Goal: Task Accomplishment & Management: Use online tool/utility

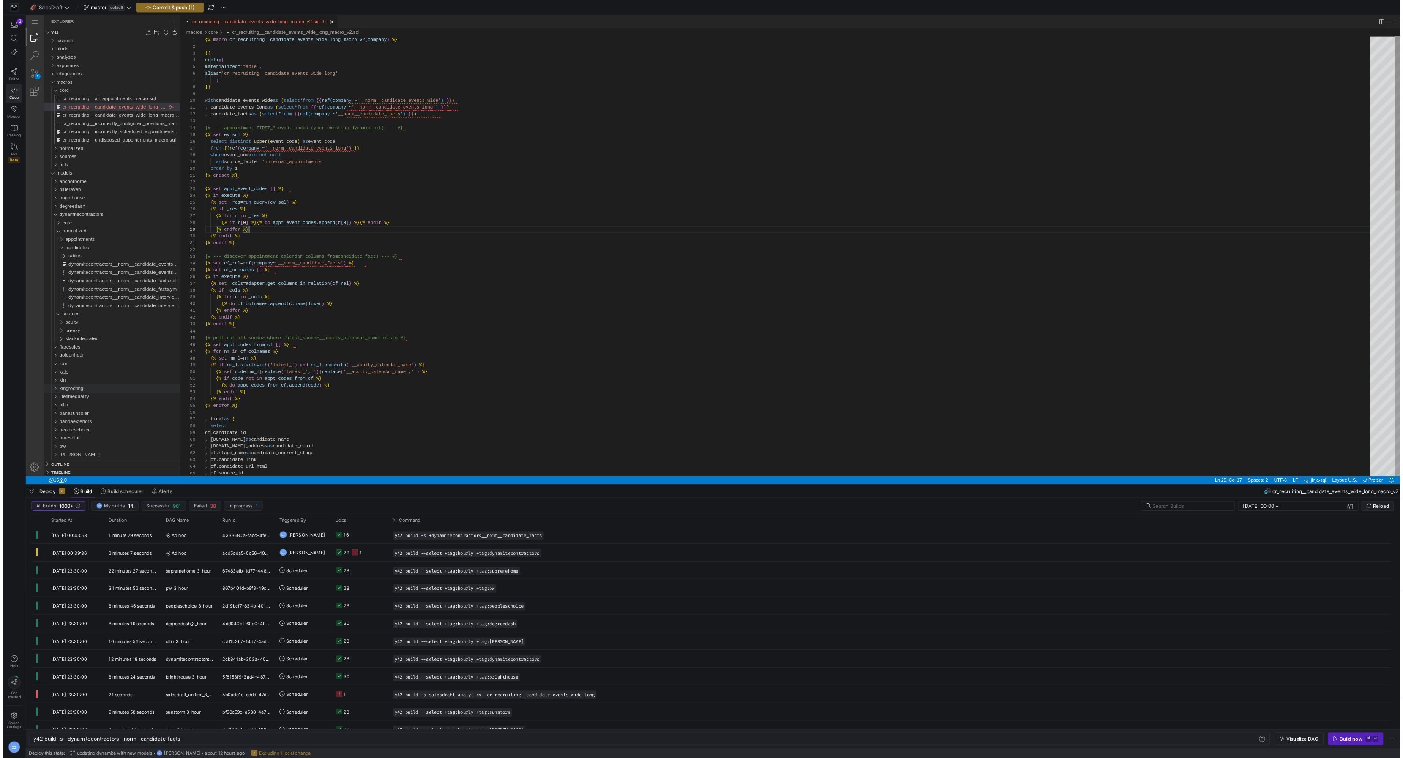
scroll to position [60, 49]
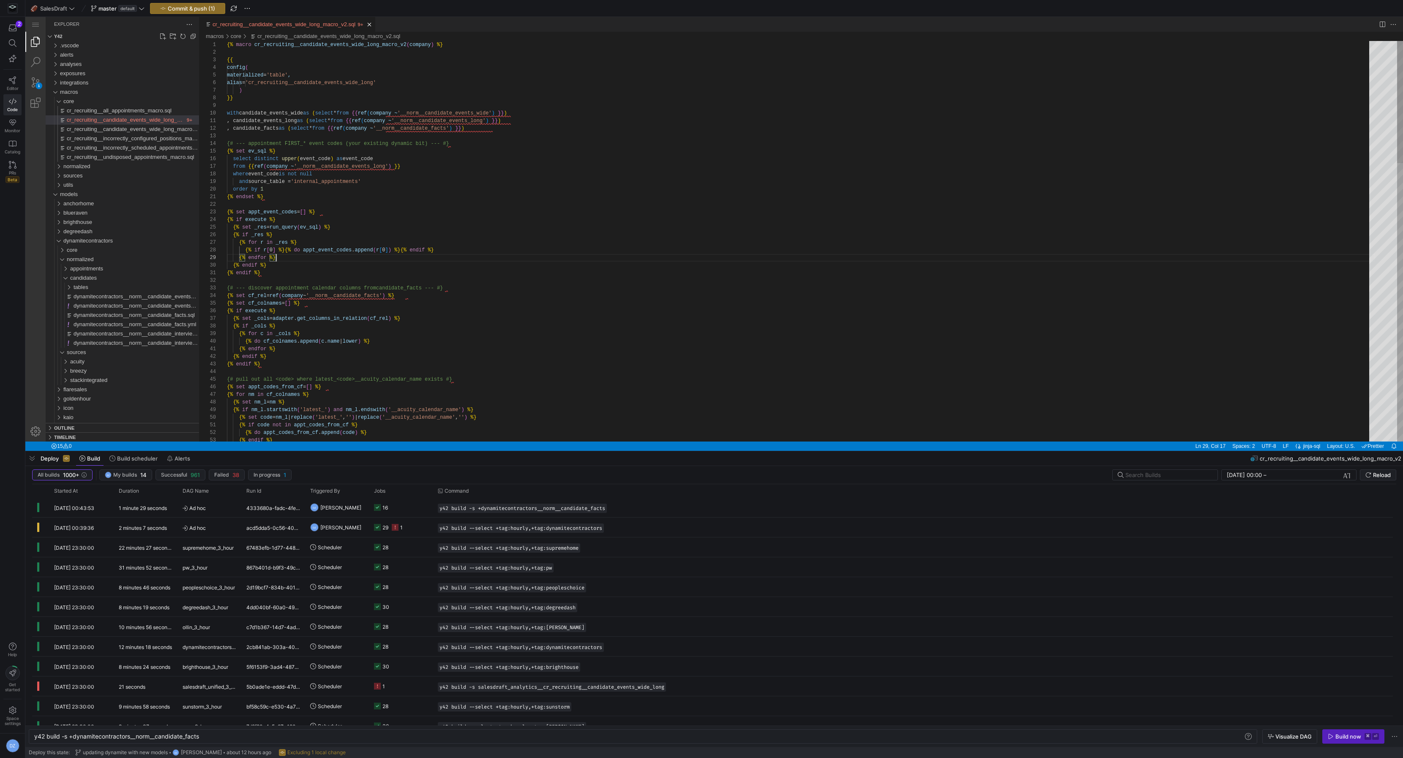
click at [505, 324] on div ") }} {% macro cr_recruiting__candidate_events_wide_long_macro_v2 ( company ) %}…" at bounding box center [801, 698] width 1148 height 1314
click at [496, 191] on div ") }} {% macro cr_recruiting__candidate_events_wide_long_macro_v2 ( company ) %}…" at bounding box center [801, 698] width 1148 height 1314
click at [481, 257] on div ") }} {% macro cr_recruiting__candidate_events_wide_long_macro_v2 ( company ) %}…" at bounding box center [801, 698] width 1148 height 1314
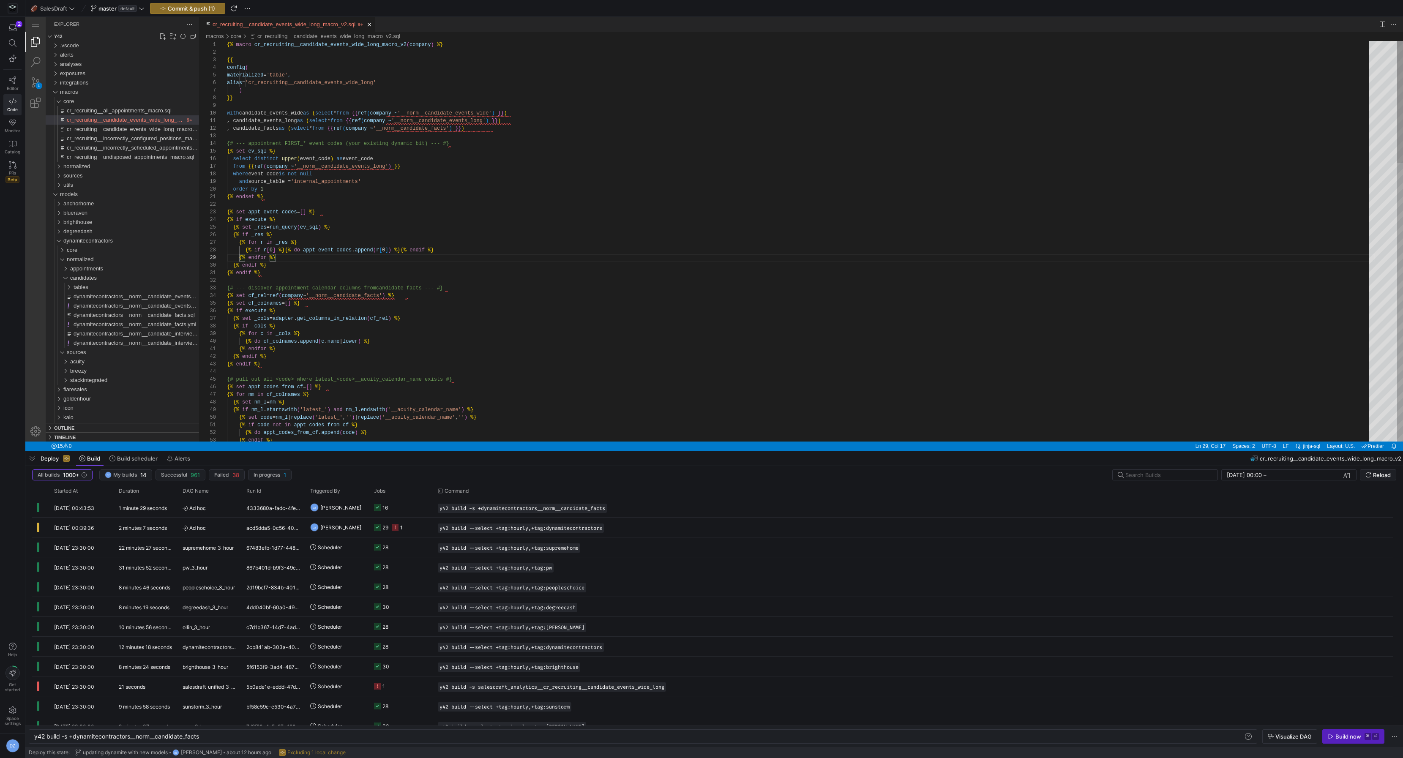
click at [473, 270] on div ") }} {% macro cr_recruiting__candidate_events_wide_long_macro_v2 ( company ) %}…" at bounding box center [801, 698] width 1148 height 1314
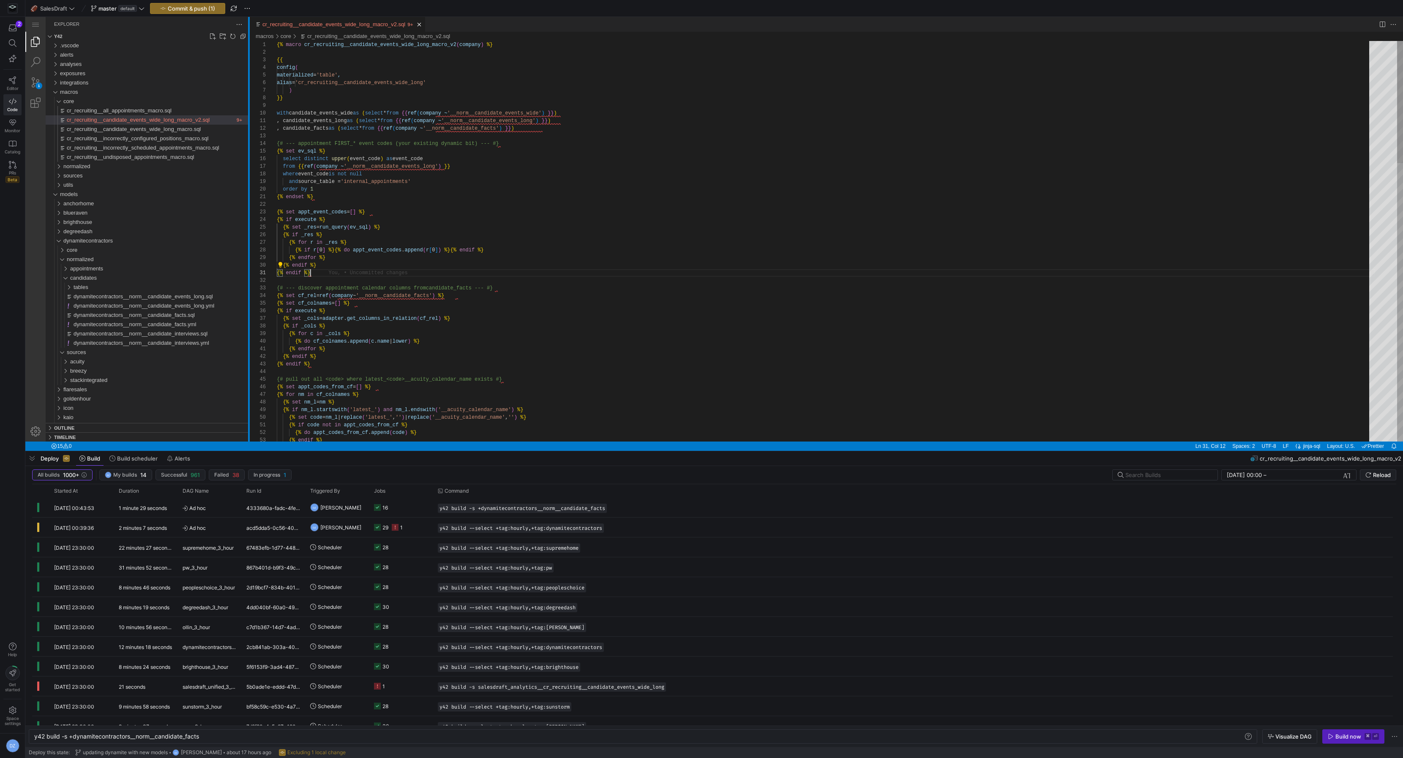
drag, startPoint x: 199, startPoint y: 128, endPoint x: 249, endPoint y: 131, distance: 50.0
click at [249, 131] on div at bounding box center [249, 229] width 2 height 425
click at [500, 135] on div ") }} {% macro cr_recruiting__candidate_events_wide_long_macro_v2 ( company ) %}…" at bounding box center [826, 698] width 1098 height 1314
type textarea "{% macro cr_recruiting__candidate_events_wide_long_macro_v2(company) %} {{ conf…"
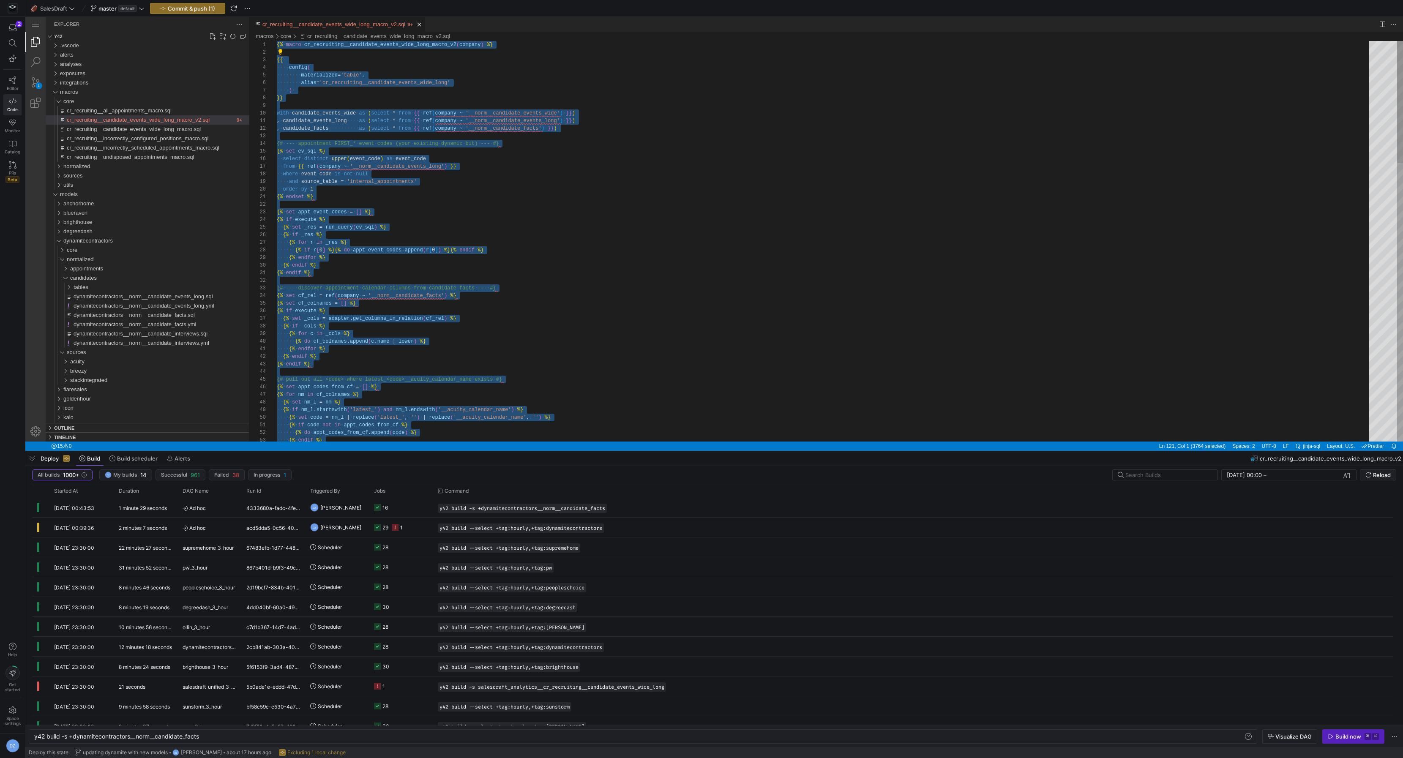
paste textarea "cr_recruiting__candidate_events_wide_long_macro_v2.sql, preview"
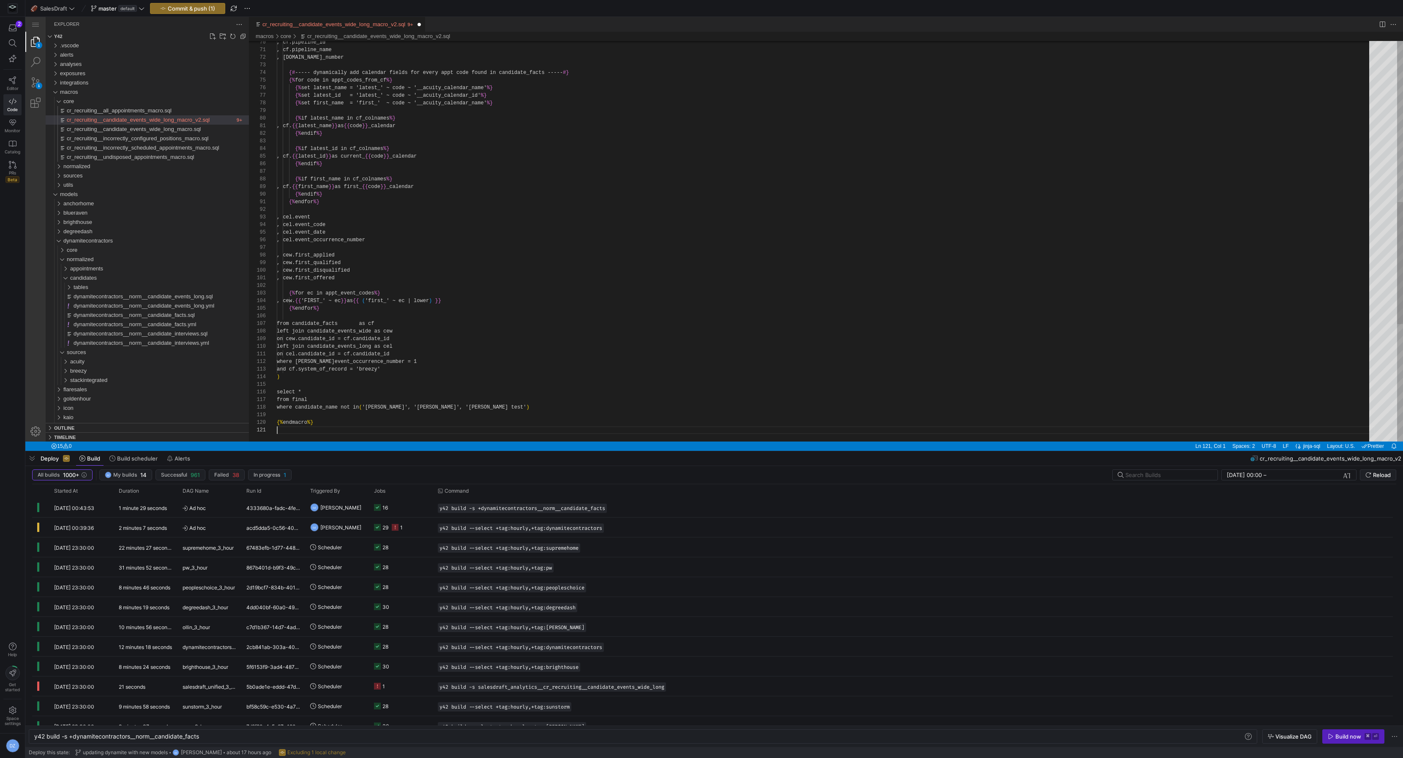
scroll to position [0, 0]
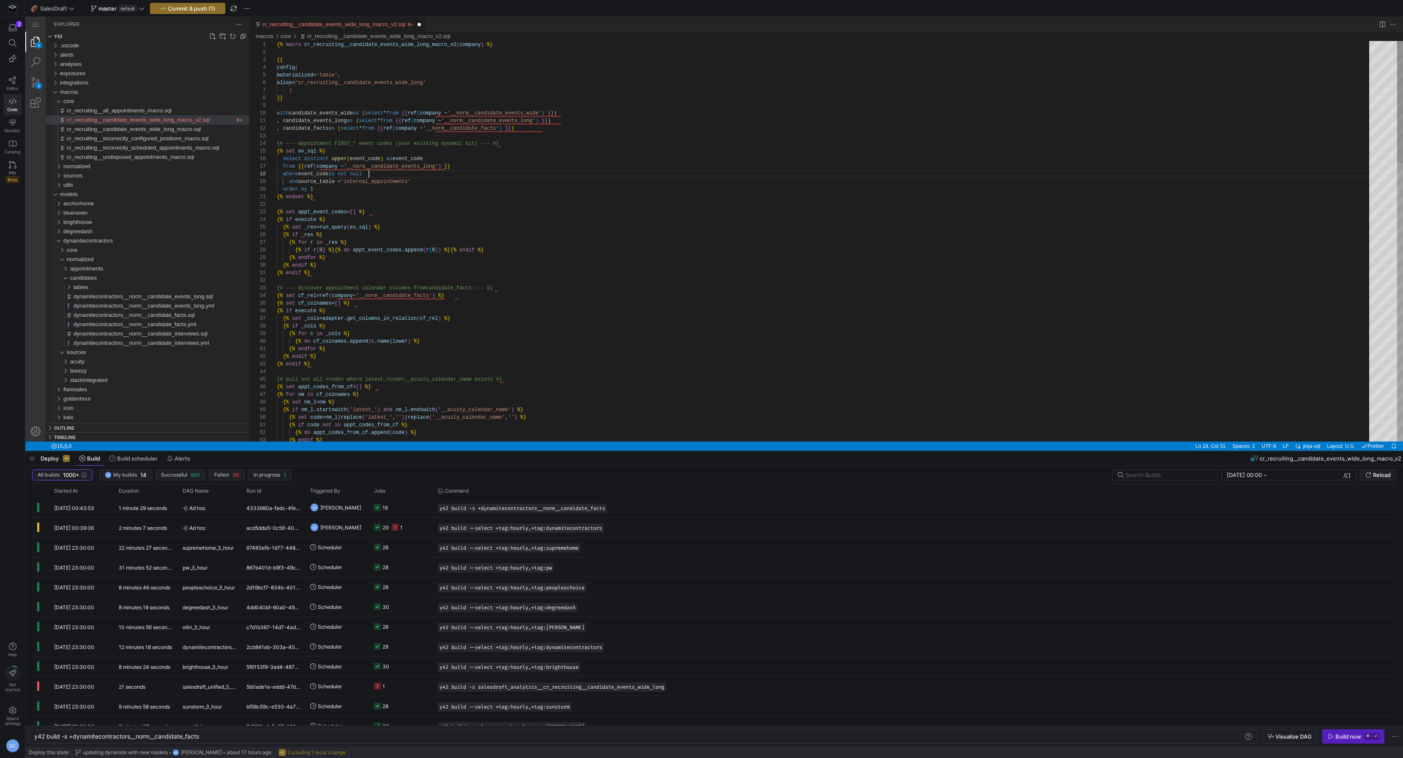
click at [525, 175] on div "{% set cf_colnames = [ ] %} {% if execute %} {% set _cols = adapter . get_colum…" at bounding box center [826, 698] width 1098 height 1314
click at [626, 197] on div "{% set cf_colnames = [ ] %} {% if execute %} {% set _cols = adapter . get_colum…" at bounding box center [826, 698] width 1098 height 1314
type textarea "{% macro cr_recruiting__candidate_events_wide_long_macro_v2(company) %} {{ conf…"
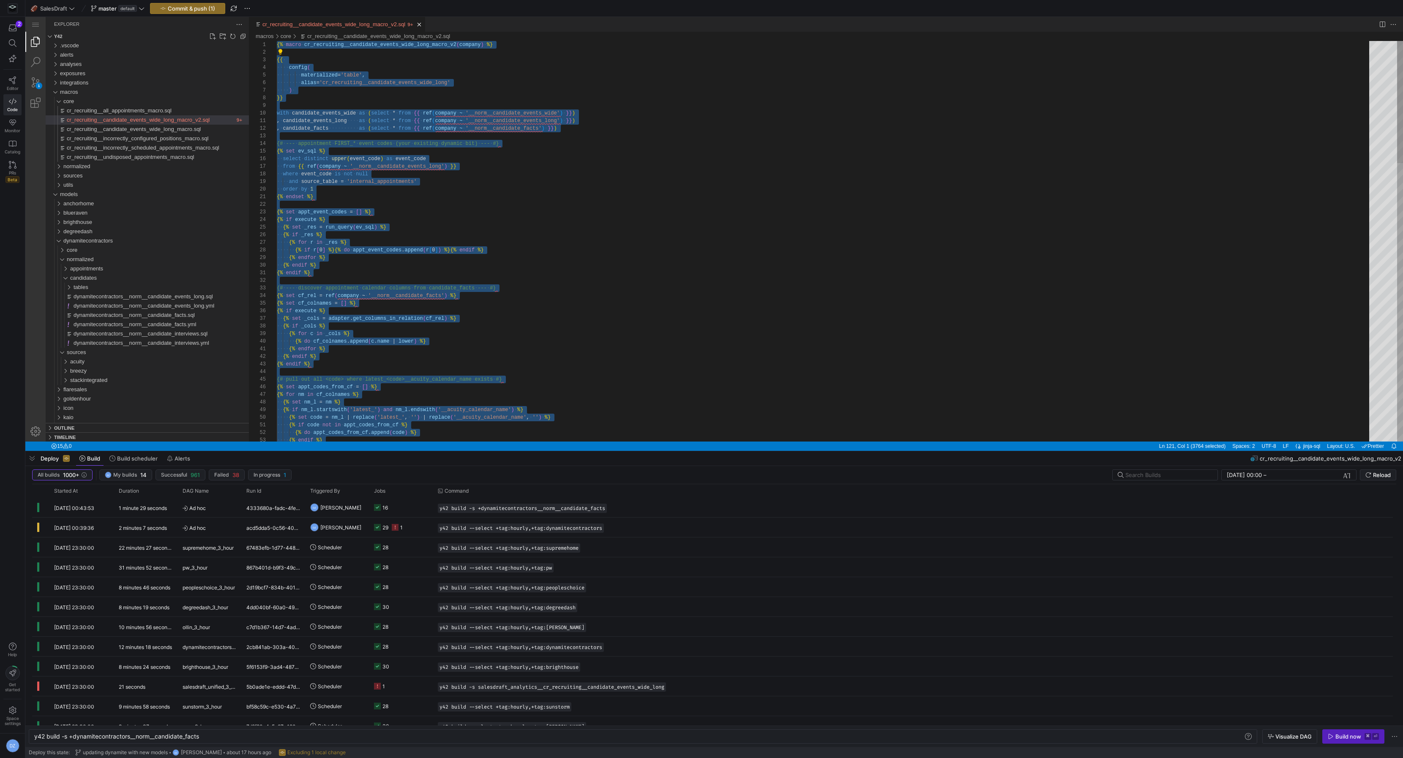
paste textarea "cr_recruiting__candidate_events_wide_long_macro_v2.sql, preview"
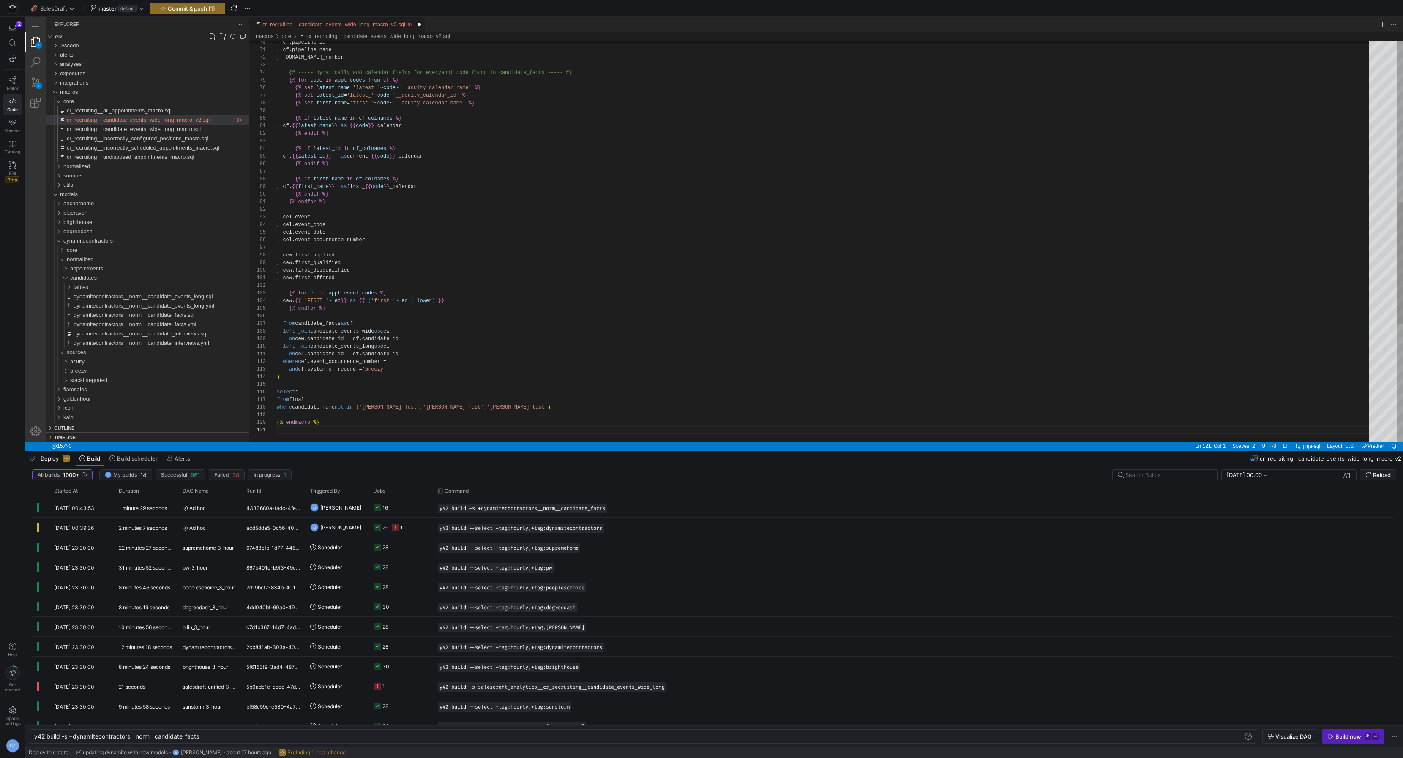
type textarea ", cf.{{ latest_name }} as {{ code }}_calendar {% endif %} {% if latest_id in cf…"
click at [624, 184] on div ", cf.pipeline_id , cf.pipeline_name , [DOMAIN_NAME]_number {# ----- dynamically…" at bounding box center [826, 171] width 1098 height 1314
click at [191, 10] on span "Commit & push (1)" at bounding box center [191, 8] width 47 height 7
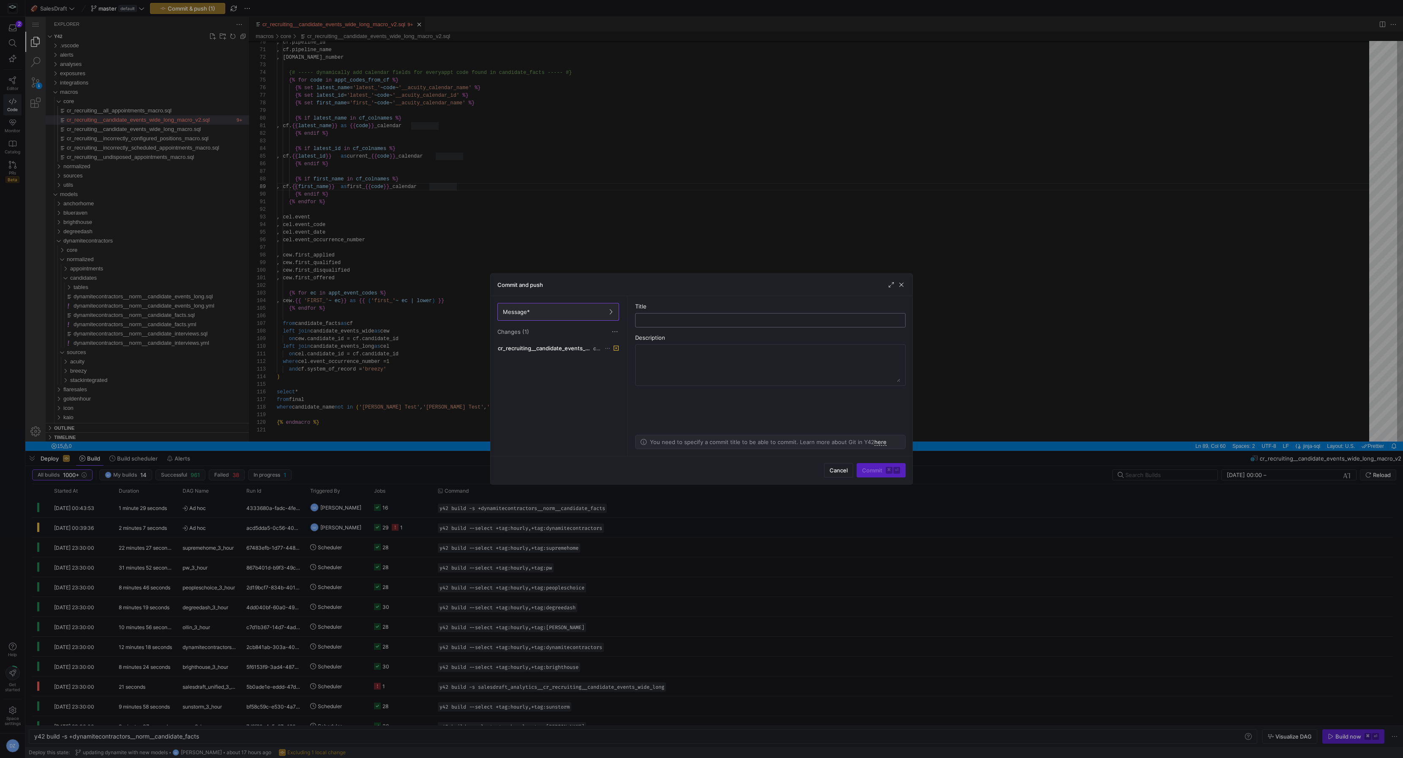
click at [707, 320] on input "text" at bounding box center [770, 320] width 256 height 7
type input "added new model"
click at [876, 472] on span "Commit ⌘ ⏎" at bounding box center [881, 470] width 38 height 7
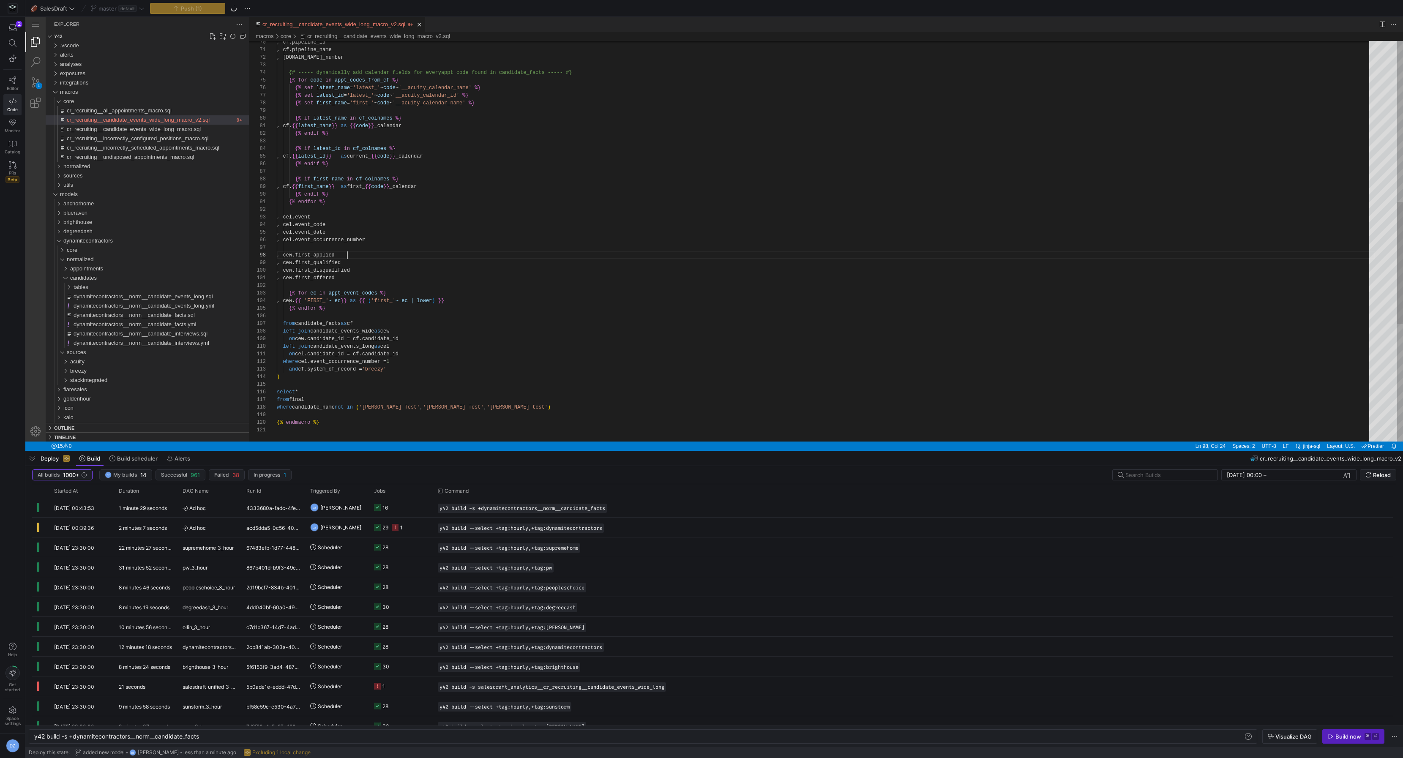
click at [442, 255] on div ", cf.pipeline_id , cf.pipeline_name , [DOMAIN_NAME]_number {# ----- dynamically…" at bounding box center [826, 171] width 1098 height 1314
click at [440, 243] on div ", cf.pipeline_id , cf.pipeline_name , [DOMAIN_NAME]_number {# ----- dynamically…" at bounding box center [826, 171] width 1098 height 1314
click at [440, 246] on div ", cf.pipeline_id , cf.pipeline_name , [DOMAIN_NAME]_number {# ----- dynamically…" at bounding box center [826, 171] width 1098 height 1314
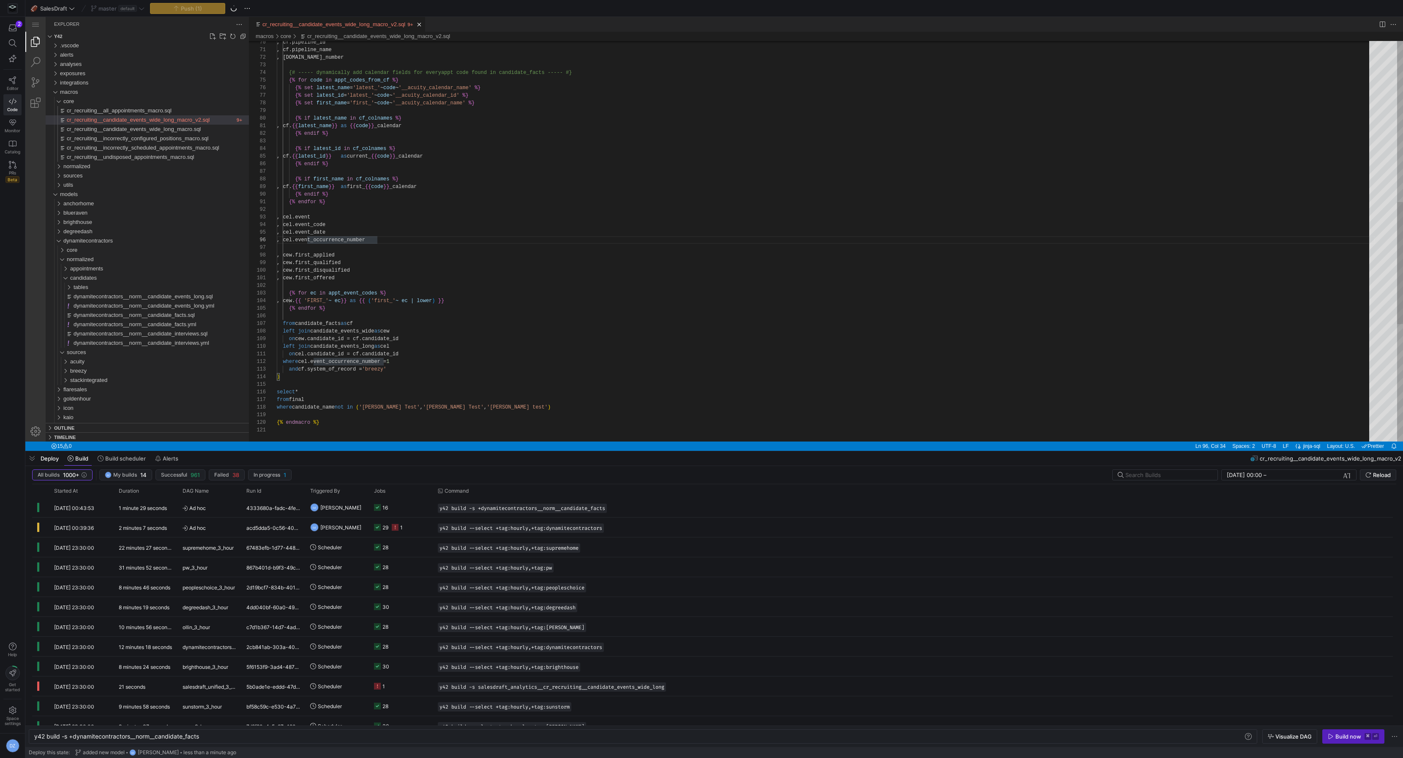
scroll to position [45, 0]
click at [460, 220] on div ", cf.pipeline_id , cf.pipeline_name , [DOMAIN_NAME]_number {# ----- dynamically…" at bounding box center [826, 171] width 1098 height 1314
click at [601, 528] on span "Press SPACE to select this row." at bounding box center [598, 528] width 8 height 8
click at [224, 396] on span "submit" at bounding box center [123, 391] width 202 height 9
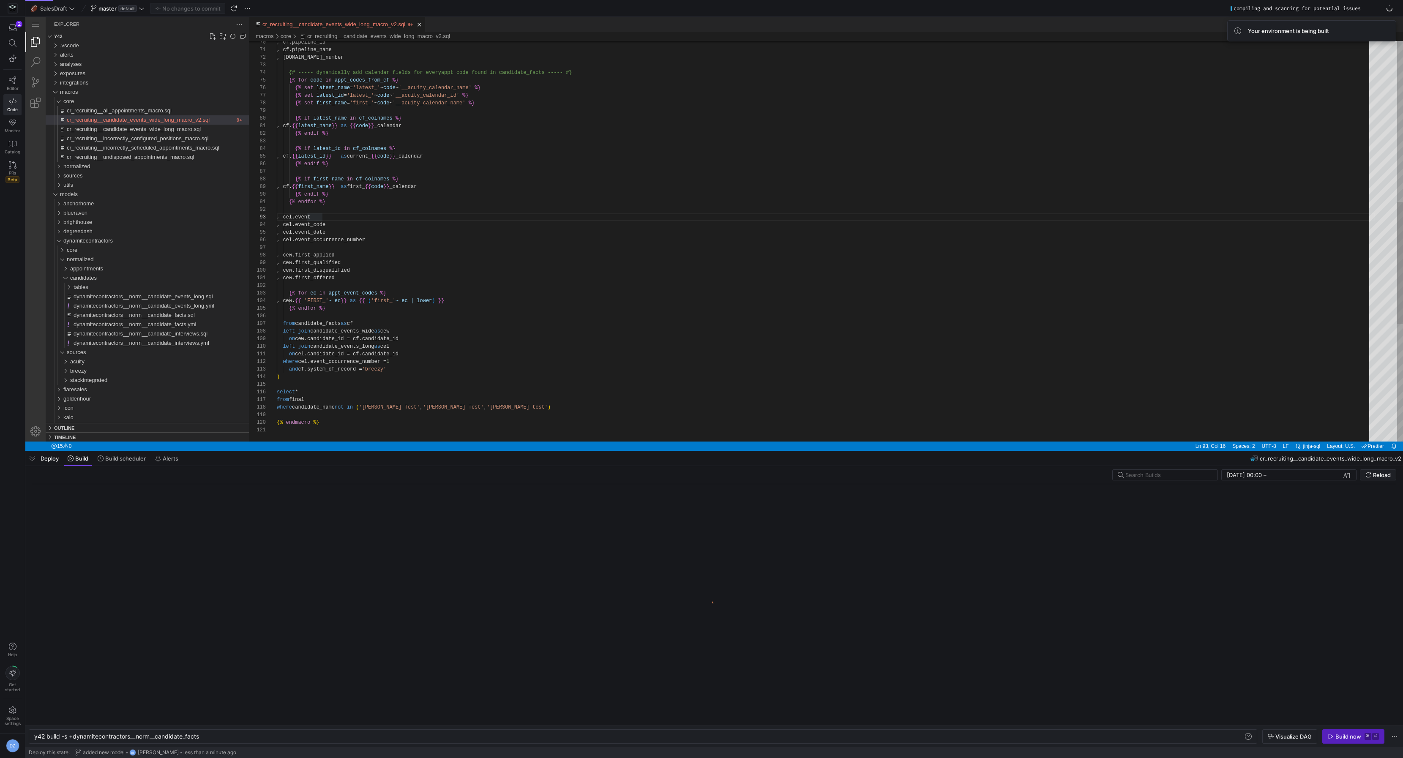
click at [635, 365] on div ", cf.pipeline_id , cf.pipeline_name , [DOMAIN_NAME]_number {# ----- dynamically…" at bounding box center [826, 171] width 1098 height 1314
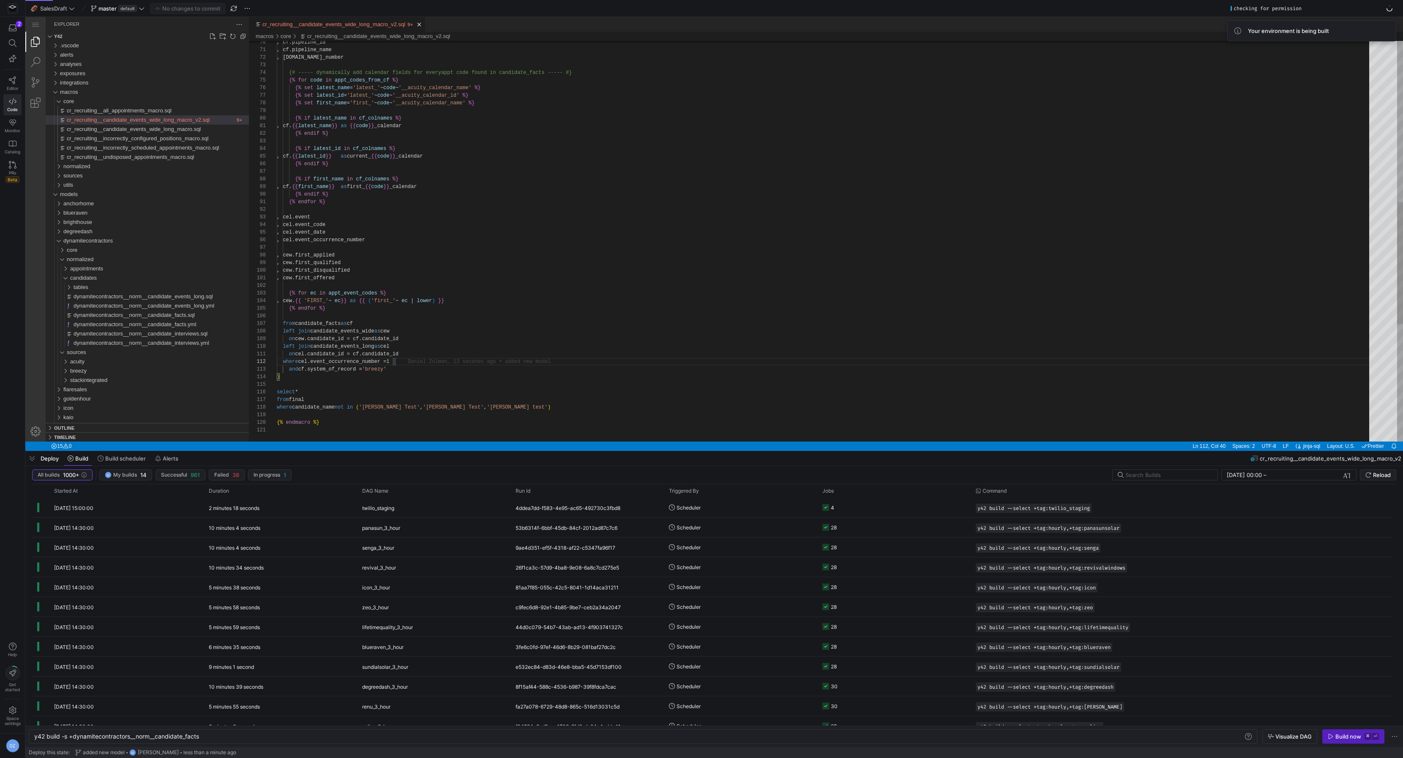
type textarea "{% endfor %} , [PERSON_NAME]event , [PERSON_NAME]event_code , cel.event_date , …"
click at [410, 210] on div ", cf.pipeline_id , cf.pipeline_name , [DOMAIN_NAME]_number {# ----- dynamically…" at bounding box center [826, 171] width 1098 height 1314
click at [224, 387] on span "Reload" at bounding box center [131, 381] width 186 height 9
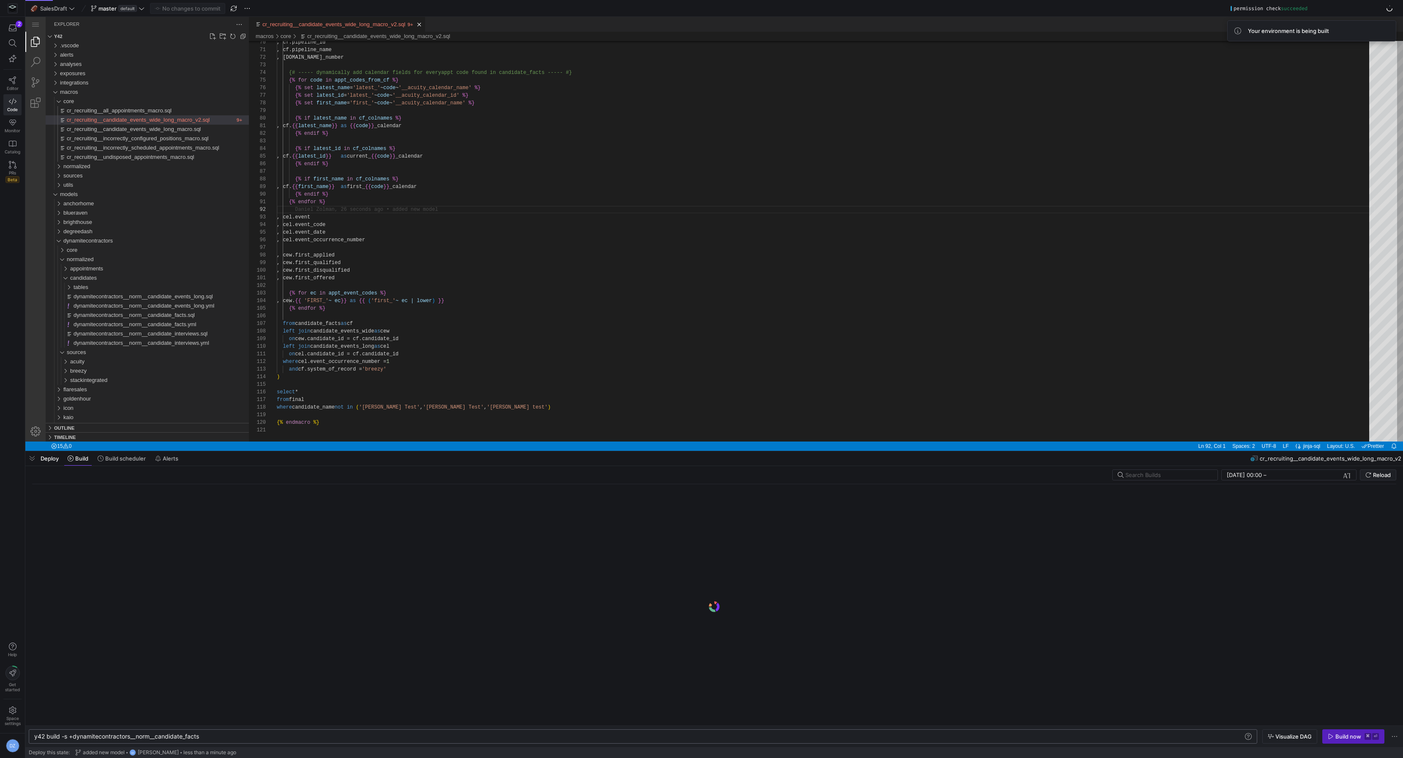
click at [324, 735] on div "y42 build -s +dynamitecontractors__norm__candidate _facts" at bounding box center [639, 736] width 1210 height 7
type textarea "y42 build --select +tag:hourly,+tag:dynamitecontractors"
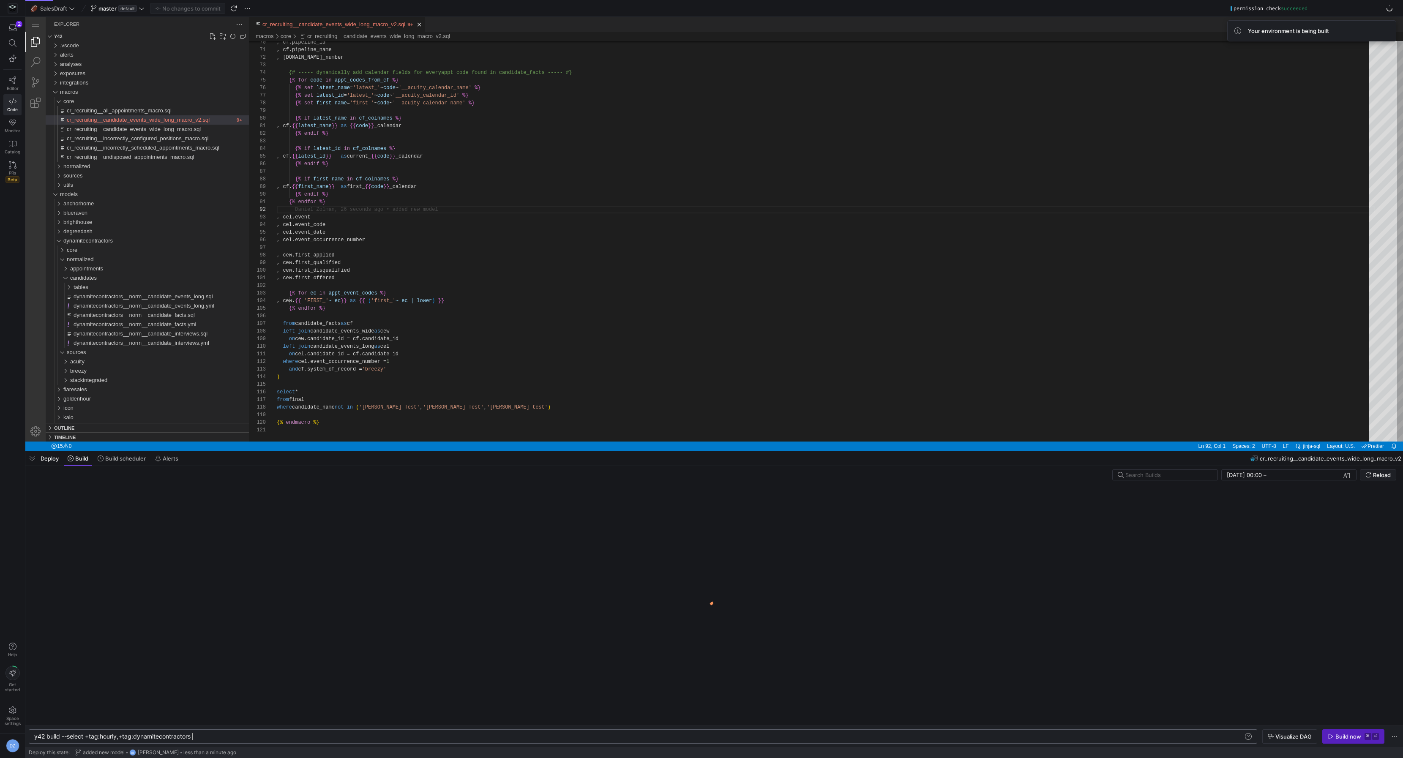
scroll to position [0, 157]
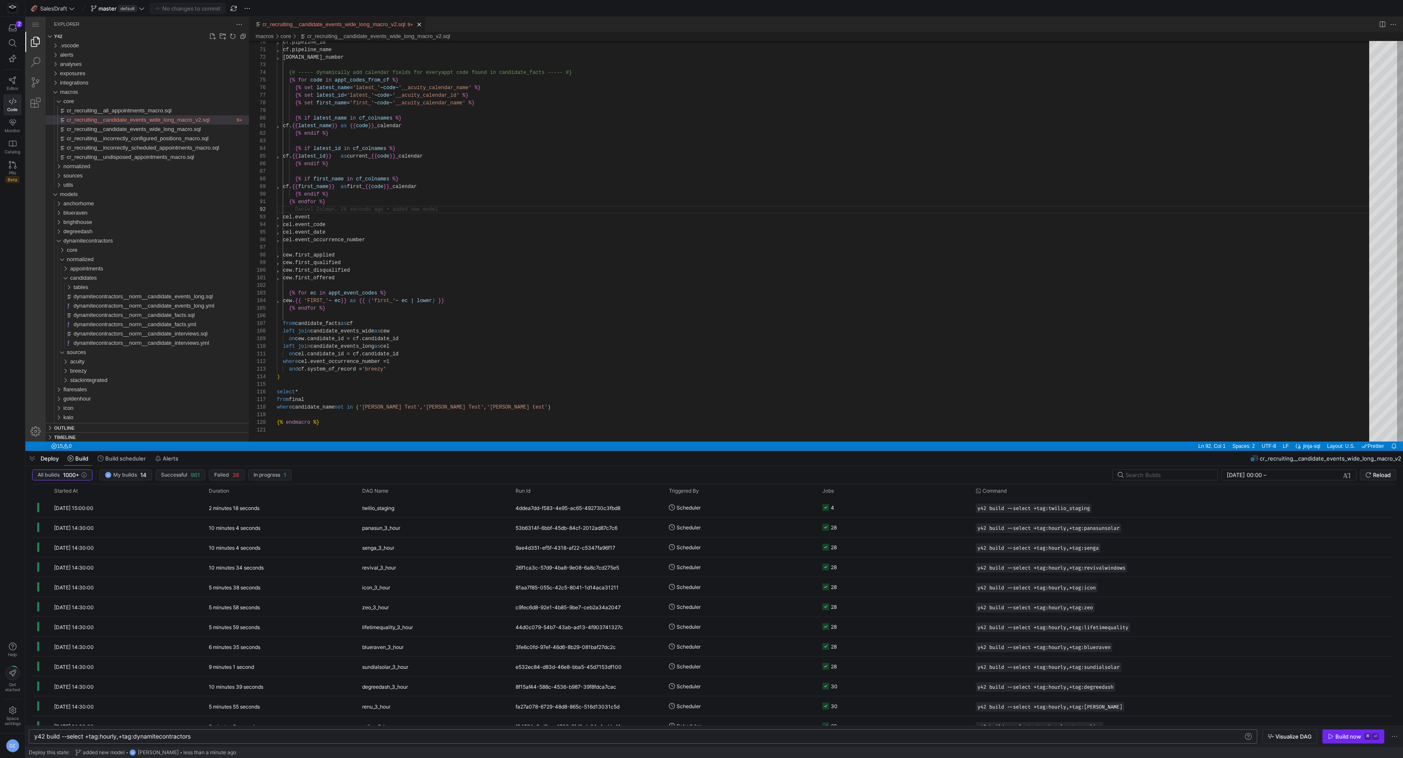
click at [1348, 738] on div "Build now" at bounding box center [1349, 736] width 26 height 7
click at [773, 500] on y42-orchestration-triggered-by "DZ [PERSON_NAME]" at bounding box center [740, 507] width 143 height 19
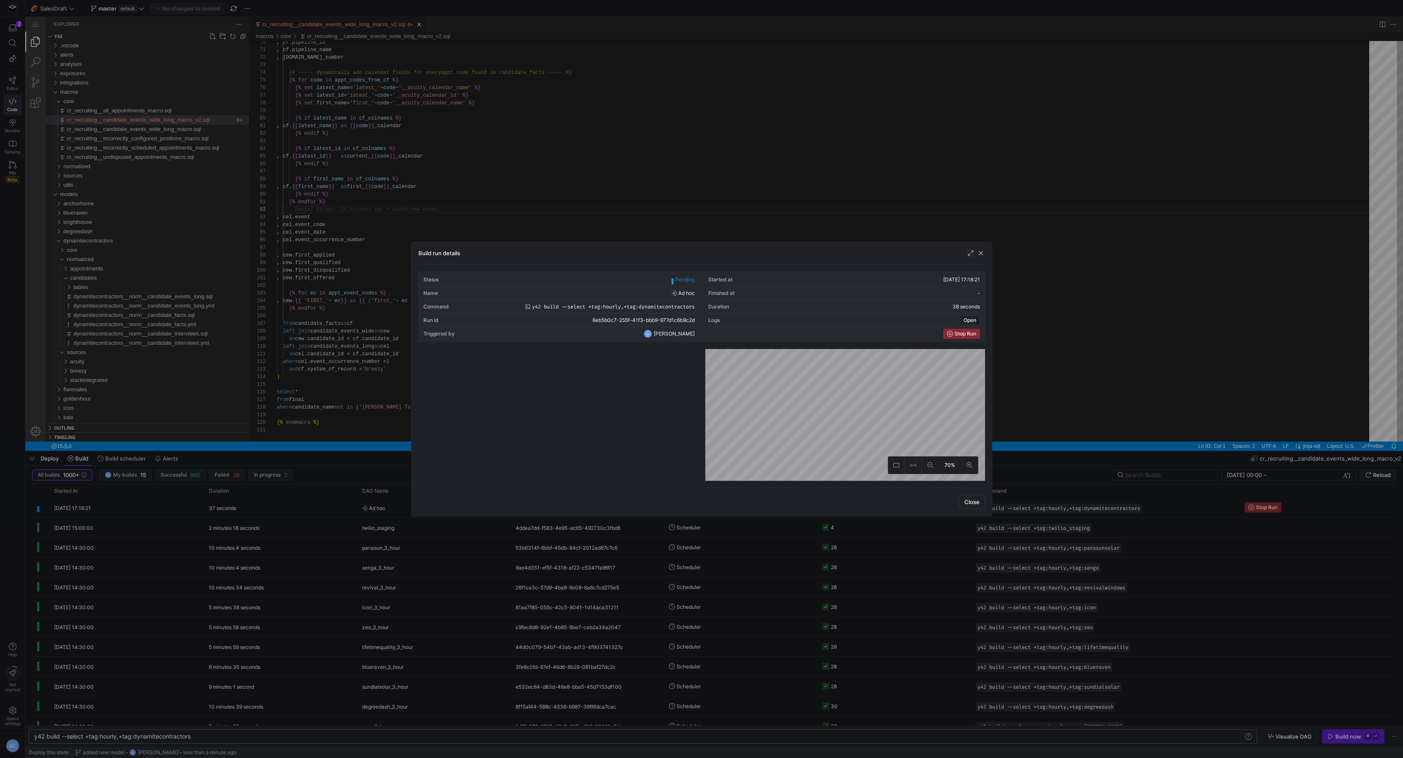
click at [972, 252] on span "button" at bounding box center [971, 253] width 8 height 8
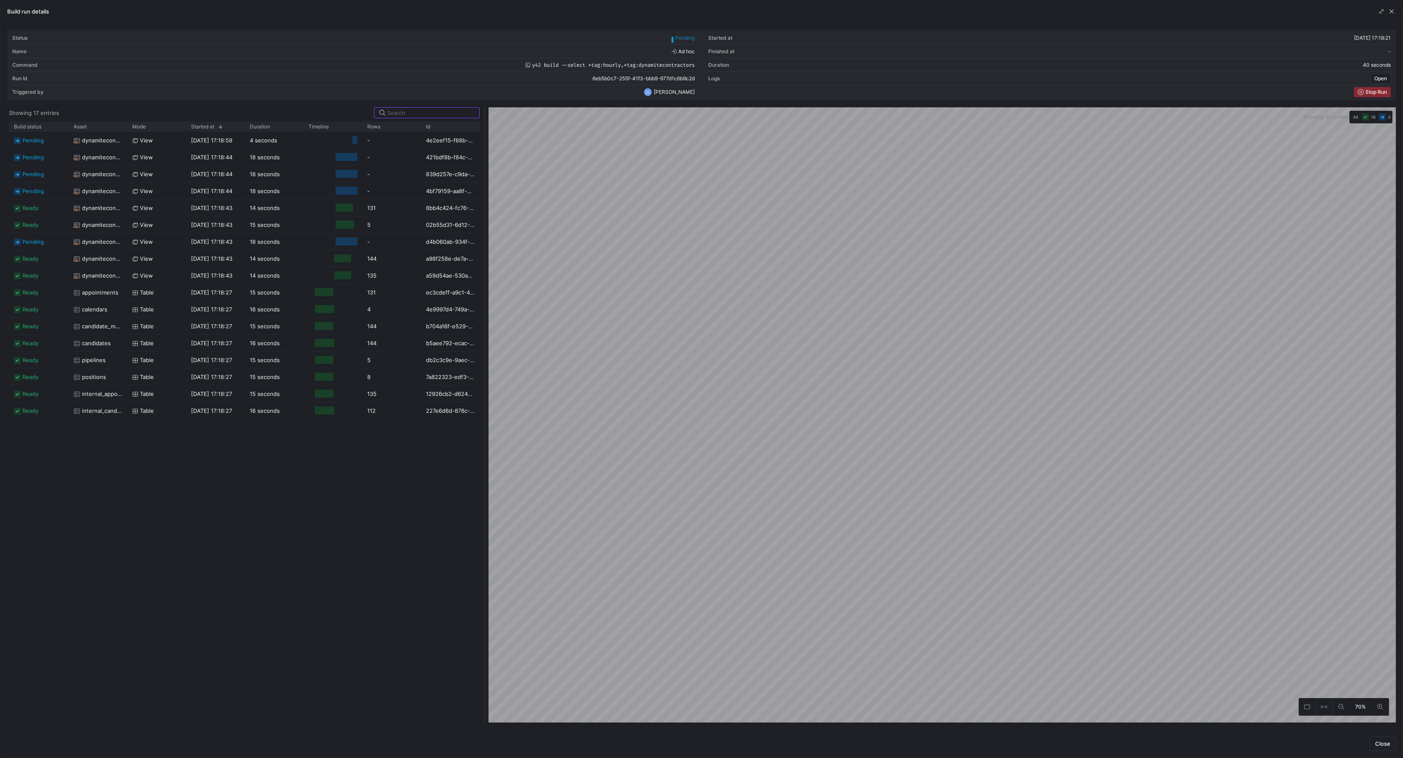
drag, startPoint x: 702, startPoint y: 486, endPoint x: 485, endPoint y: 505, distance: 217.6
click at [485, 505] on div at bounding box center [484, 414] width 3 height 615
